Goal: Task Accomplishment & Management: Manage account settings

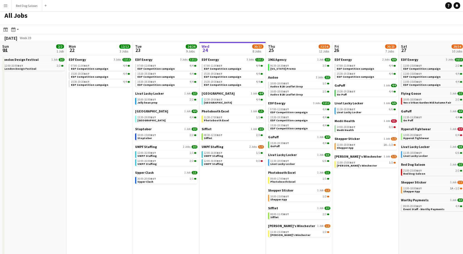
scroll to position [0, 183]
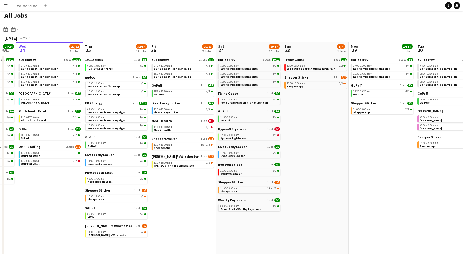
click at [6, 7] on app-icon "Menu" at bounding box center [5, 5] width 4 height 4
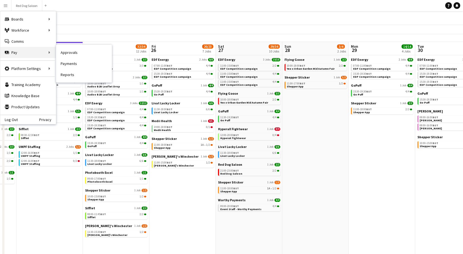
click at [29, 53] on div "Pay Pay" at bounding box center [28, 52] width 56 height 11
click at [43, 53] on div "Pay Pay" at bounding box center [28, 52] width 56 height 11
click at [45, 51] on div "Pay Pay" at bounding box center [28, 52] width 56 height 11
click at [71, 53] on link "Approvals" at bounding box center [84, 52] width 56 height 11
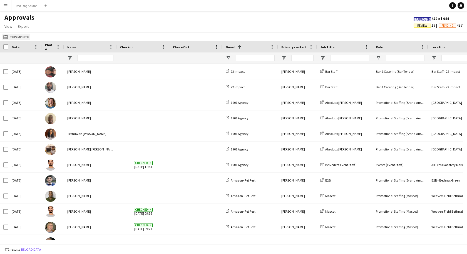
click at [21, 36] on button "This Month This Month" at bounding box center [16, 37] width 28 height 7
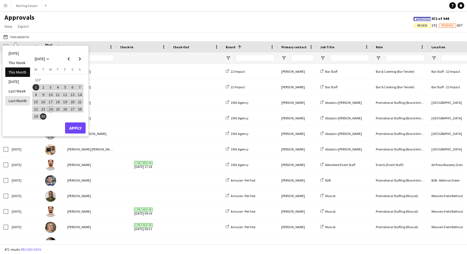
click at [19, 99] on li "Last Month" at bounding box center [17, 100] width 25 height 9
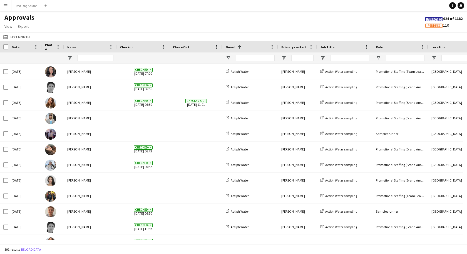
click at [5, 5] on app-icon "Menu" at bounding box center [5, 5] width 4 height 4
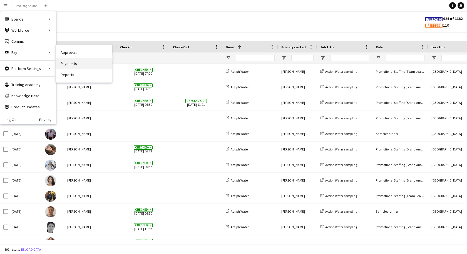
click at [79, 66] on link "Payments" at bounding box center [84, 63] width 56 height 11
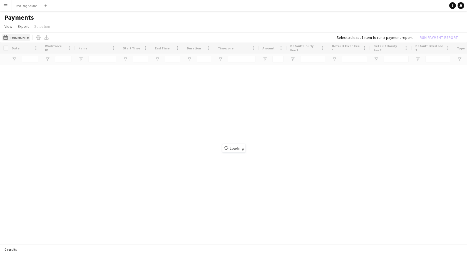
click at [24, 36] on button "This Month This Month" at bounding box center [16, 37] width 28 height 7
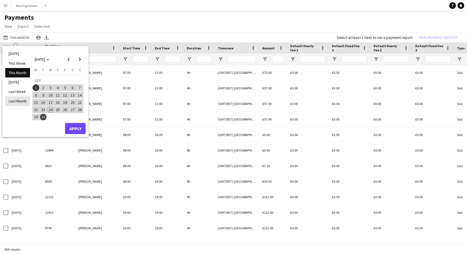
click at [23, 101] on li "Last Month" at bounding box center [17, 101] width 25 height 9
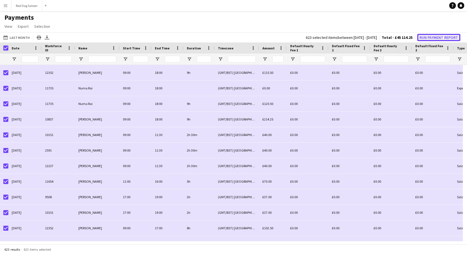
click at [429, 38] on button "Run Payment Report" at bounding box center [438, 37] width 43 height 7
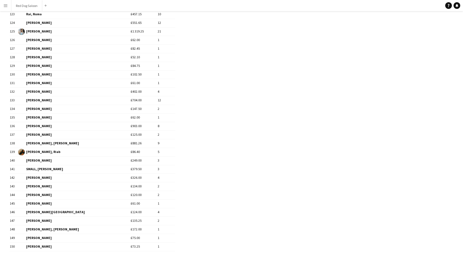
scroll to position [1249, 0]
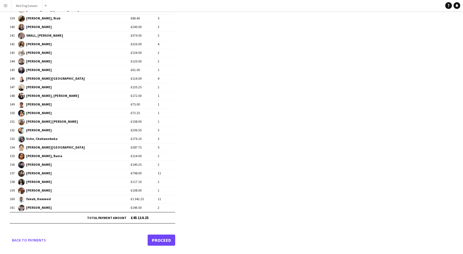
click at [160, 241] on link "Proceed" at bounding box center [162, 240] width 28 height 11
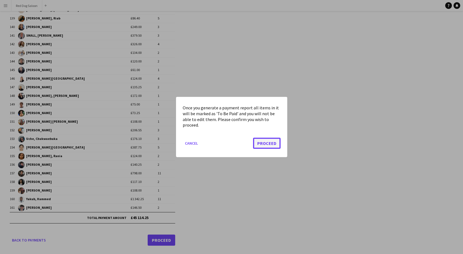
click at [266, 143] on button "Proceed" at bounding box center [267, 143] width 28 height 11
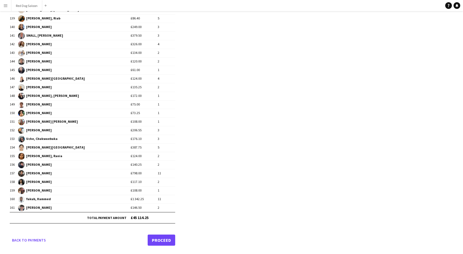
scroll to position [1249, 0]
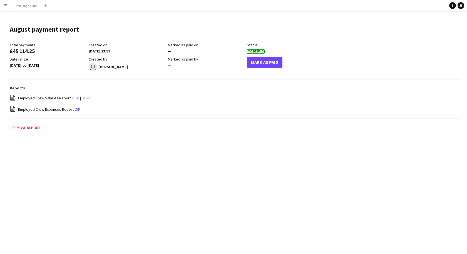
click at [85, 98] on link "xlsx" at bounding box center [86, 98] width 8 height 5
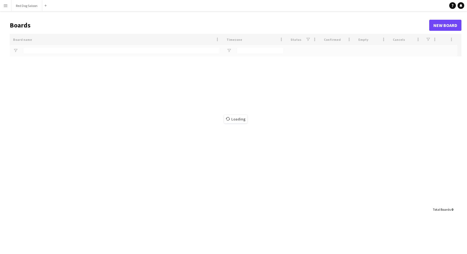
type input "**********"
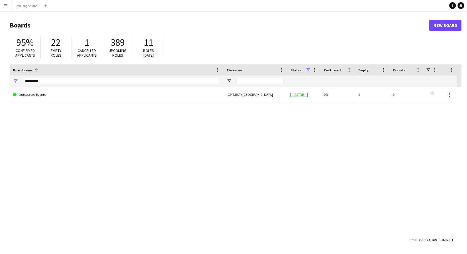
click at [5, 6] on app-icon "Menu" at bounding box center [5, 5] width 4 height 4
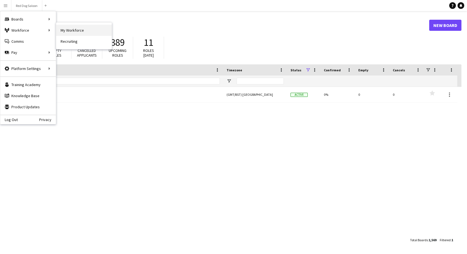
click at [64, 29] on link "My Workforce" at bounding box center [84, 30] width 56 height 11
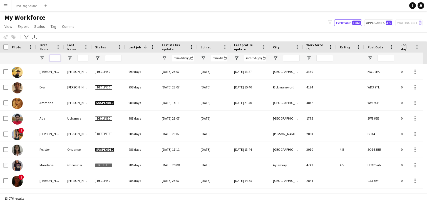
click at [58, 58] on input "First Name Filter Input" at bounding box center [55, 58] width 11 height 7
type input "****"
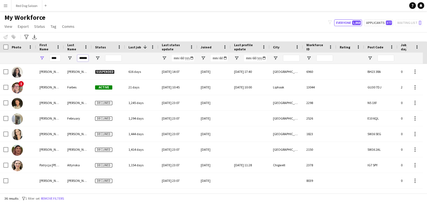
scroll to position [0, 1]
type input "******"
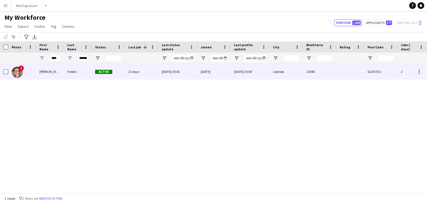
click at [56, 73] on div "Lucy" at bounding box center [50, 71] width 28 height 15
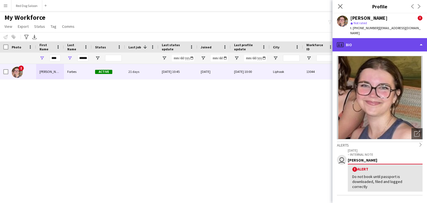
click at [402, 39] on div "profile Bio" at bounding box center [380, 44] width 95 height 13
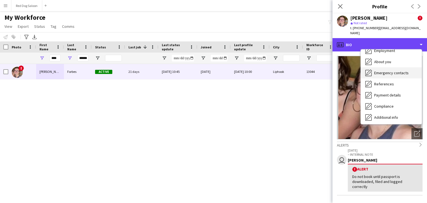
scroll to position [30, 0]
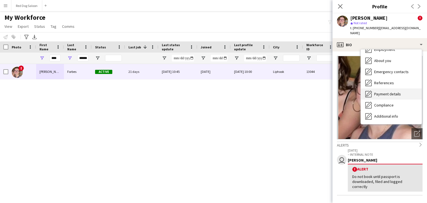
click at [387, 91] on span "Payment details" at bounding box center [387, 93] width 27 height 5
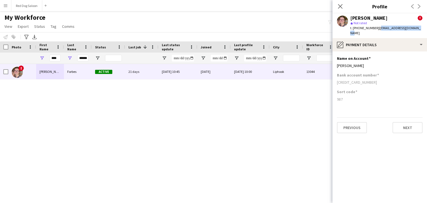
drag, startPoint x: 377, startPoint y: 28, endPoint x: 414, endPoint y: 29, distance: 37.0
click at [414, 29] on span "| lucy.forbes.26@gmail.com" at bounding box center [385, 30] width 70 height 9
copy span "lucy.forbes.26@gmail.com"
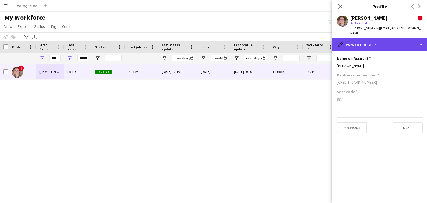
click at [367, 41] on div "pencil4 Payment details" at bounding box center [380, 44] width 95 height 13
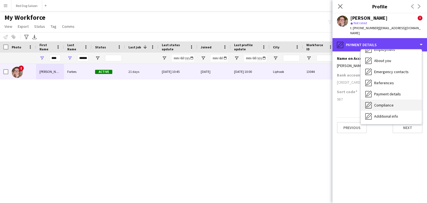
scroll to position [75, 0]
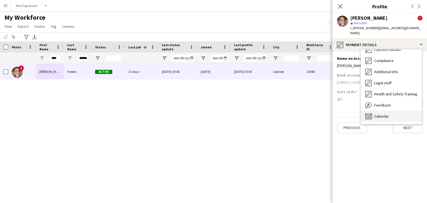
click at [382, 114] on span "Calendar" at bounding box center [381, 116] width 15 height 5
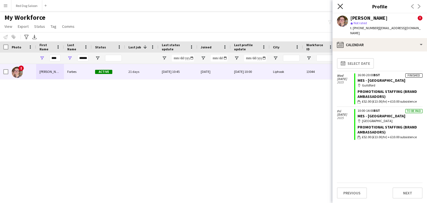
click at [340, 6] on icon at bounding box center [340, 6] width 5 height 5
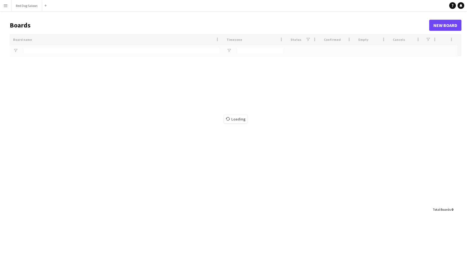
type input "**********"
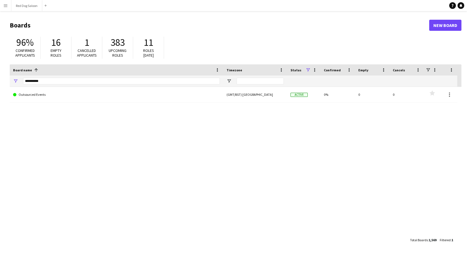
click at [4, 5] on app-icon "Menu" at bounding box center [5, 5] width 4 height 4
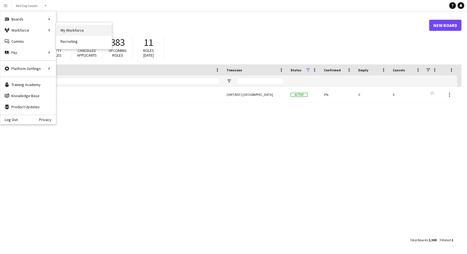
click at [71, 29] on link "My Workforce" at bounding box center [84, 30] width 56 height 11
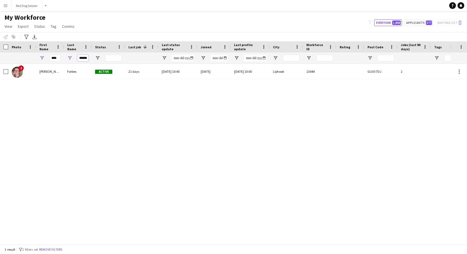
drag, startPoint x: 79, startPoint y: 58, endPoint x: 144, endPoint y: 60, distance: 64.8
click at [144, 60] on div "**** ******" at bounding box center [391, 58] width 782 height 11
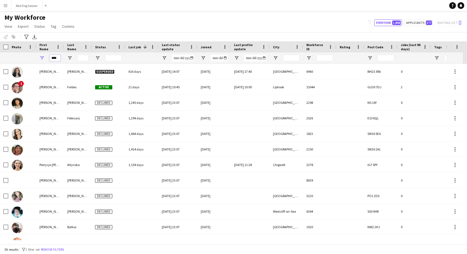
drag, startPoint x: 58, startPoint y: 59, endPoint x: 26, endPoint y: 58, distance: 31.2
click at [26, 58] on div "****" at bounding box center [391, 58] width 782 height 11
type input "****"
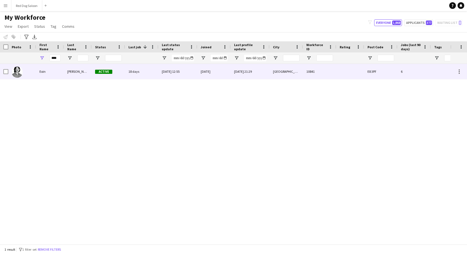
click at [56, 68] on div "Eoin" at bounding box center [50, 71] width 28 height 15
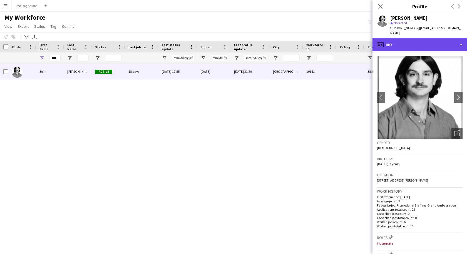
click at [397, 39] on div "profile Bio" at bounding box center [420, 44] width 95 height 13
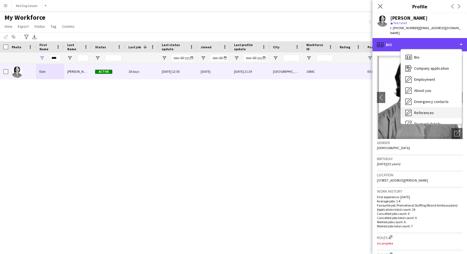
scroll to position [75, 0]
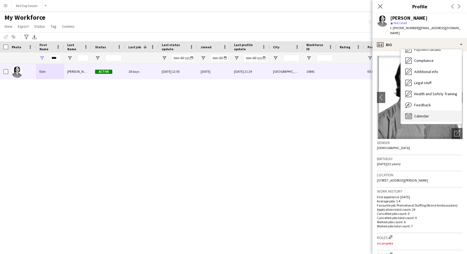
click at [424, 114] on span "Calendar" at bounding box center [421, 116] width 15 height 5
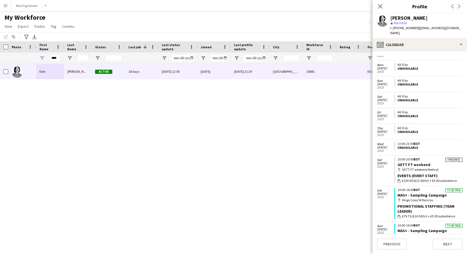
scroll to position [130, 0]
